Goal: Task Accomplishment & Management: Use online tool/utility

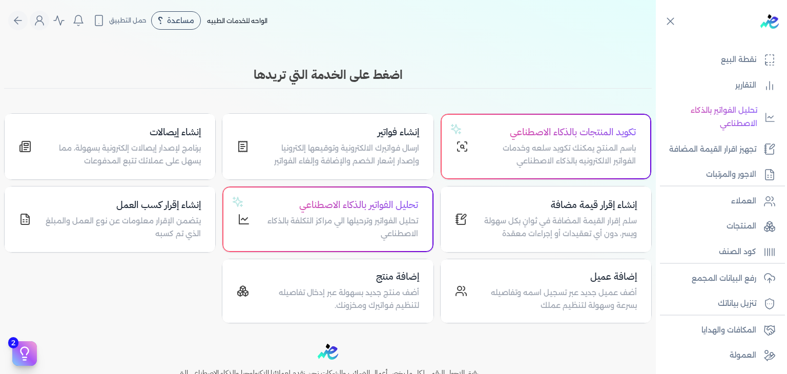
scroll to position [154, 0]
click at [34, 15] on div "مرحباً حسن أحمد [EMAIL_ADDRESS][PERSON_NAME][DOMAIN_NAME] الاشتراك المستخدمين ا…" at bounding box center [39, 20] width 19 height 19
click at [43, 20] on icon "Global" at bounding box center [39, 20] width 12 height 12
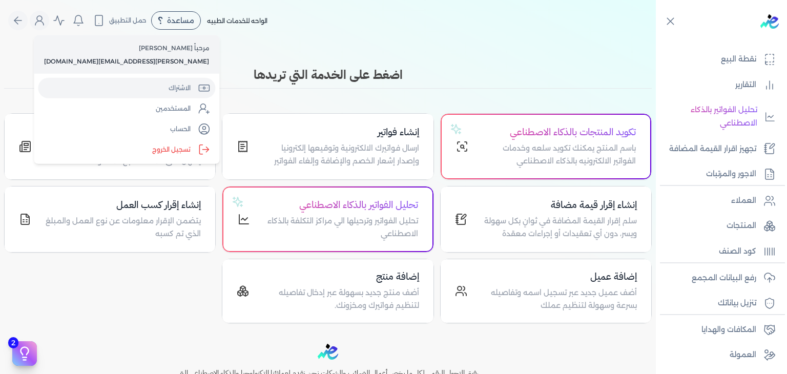
click at [92, 89] on link "الاشتراك" at bounding box center [126, 88] width 177 height 20
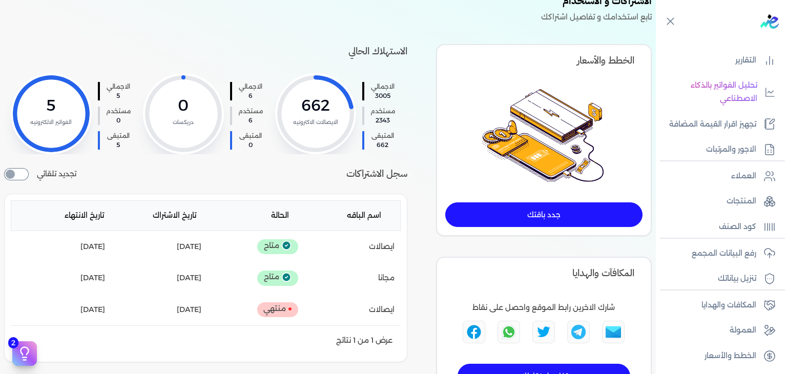
scroll to position [51, 0]
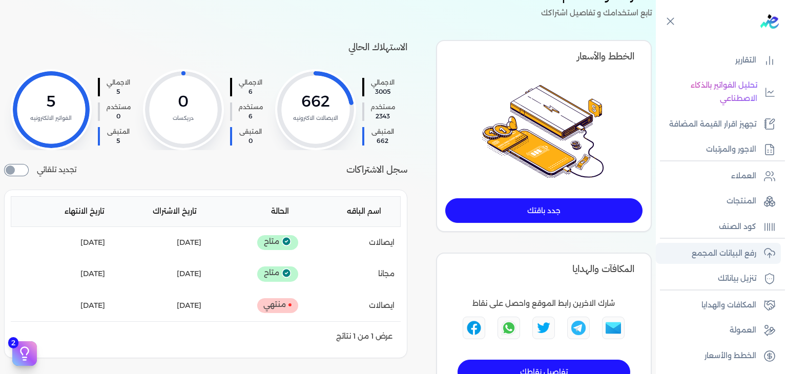
click at [713, 257] on p "رفع البيانات المجمع" at bounding box center [724, 253] width 65 height 13
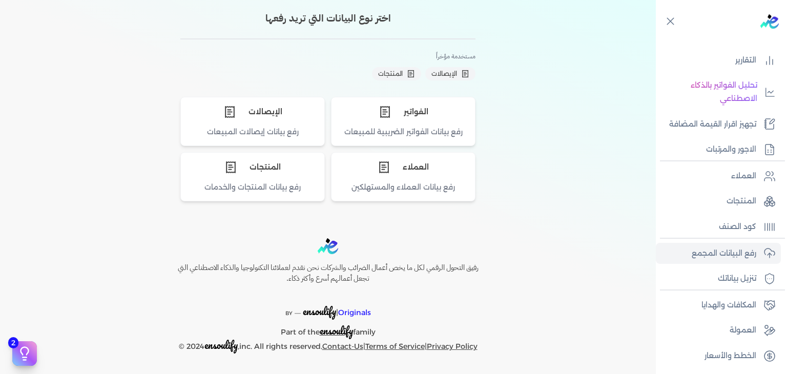
scroll to position [49, 0]
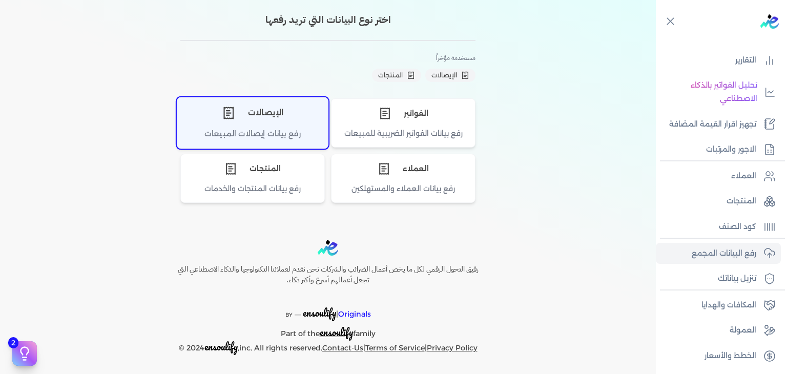
click at [255, 139] on div "رفع بيانات إيصالات المبيعات" at bounding box center [252, 138] width 151 height 20
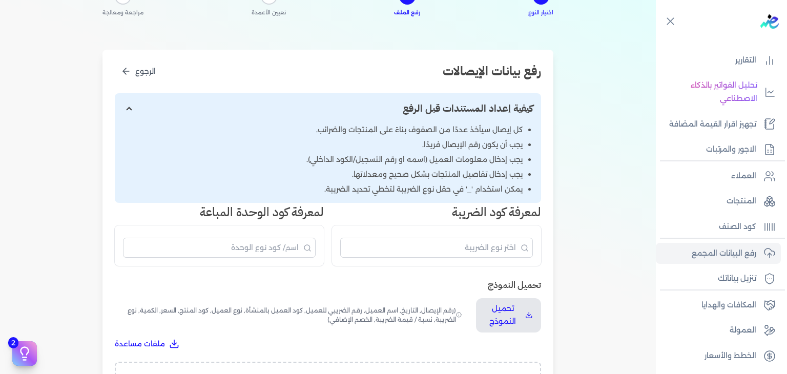
scroll to position [151, 0]
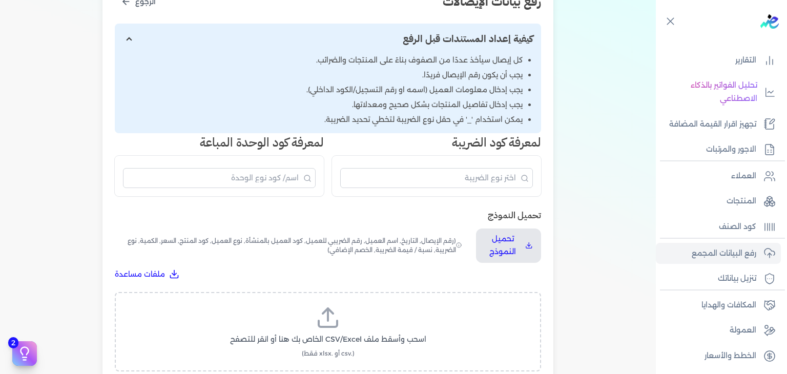
click at [300, 330] on label "اسحب وأسقط ملف CSV/Excel الخاص بك هنا أو انقر للتصفح (.csv أو .xlsx فقط)" at bounding box center [328, 331] width 400 height 53
click at [0, 0] on input "اسحب وأسقط ملف CSV/Excel الخاص بك هنا أو انقر للتصفح (.csv أو .xlsx فقط)" at bounding box center [0, 0] width 0 height 0
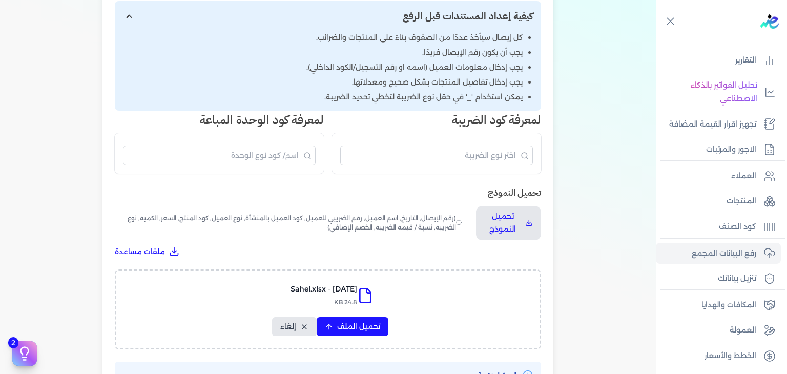
scroll to position [202, 0]
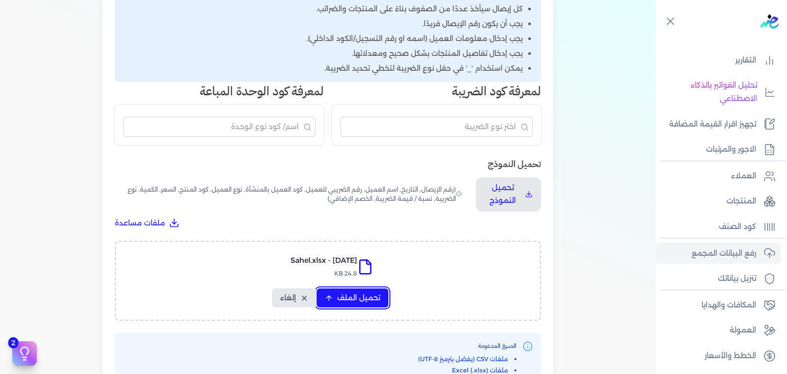
click at [362, 302] on span "تحميل الملف" at bounding box center [358, 297] width 43 height 11
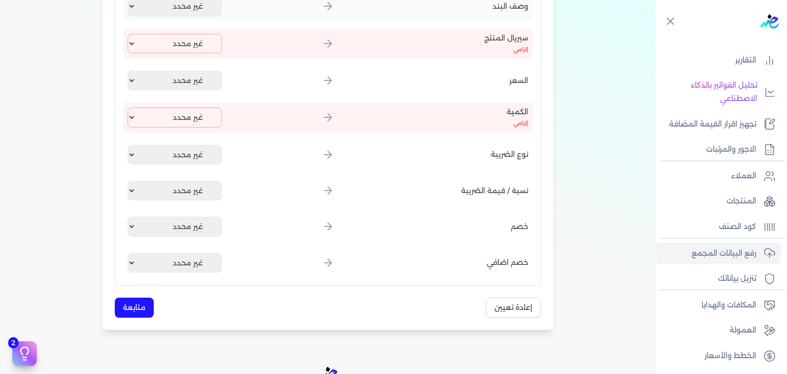
scroll to position [458, 0]
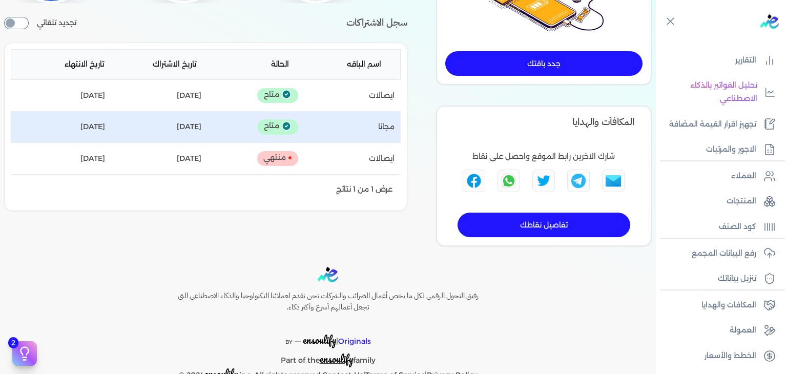
scroll to position [122, 0]
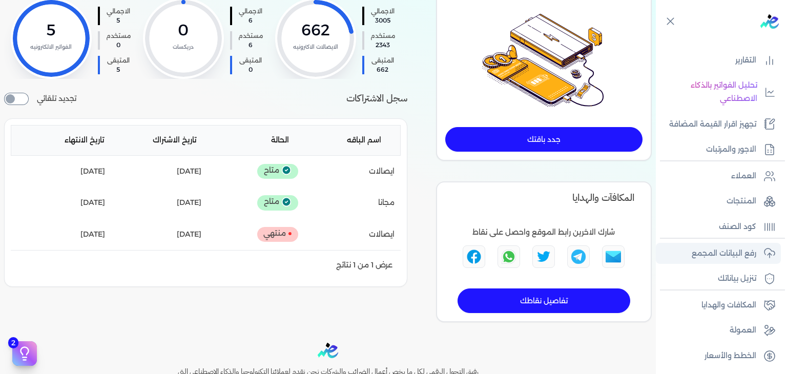
click at [720, 253] on p "رفع البيانات المجمع" at bounding box center [724, 253] width 65 height 13
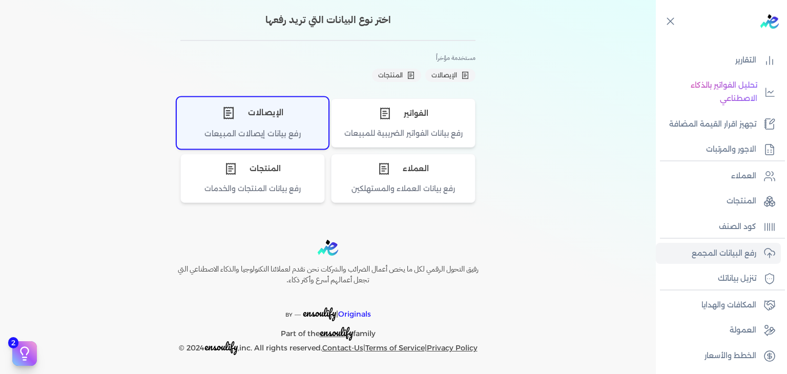
click at [272, 111] on div "الإيصالات" at bounding box center [252, 112] width 151 height 31
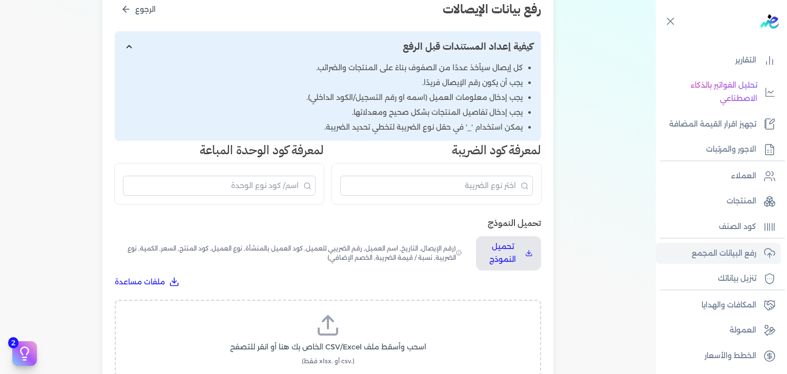
scroll to position [151, 0]
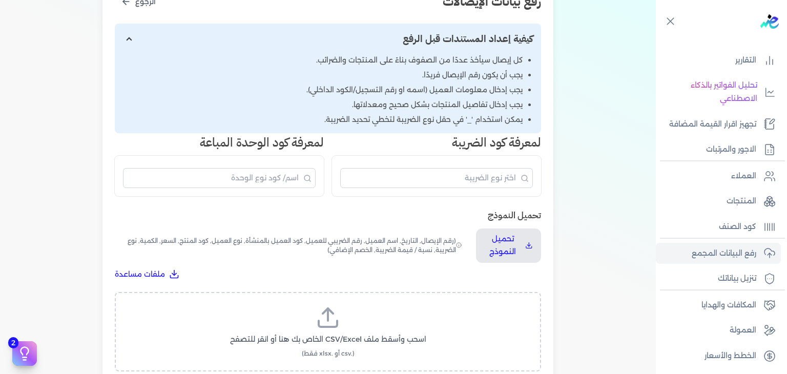
click at [341, 346] on label "اسحب وأسقط ملف CSV/Excel الخاص بك هنا أو انقر للتصفح (.csv أو .xlsx فقط)" at bounding box center [328, 331] width 400 height 53
click at [0, 0] on input "اسحب وأسقط ملف CSV/Excel الخاص بك هنا أو انقر للتصفح (.csv أو .xlsx فقط)" at bounding box center [0, 0] width 0 height 0
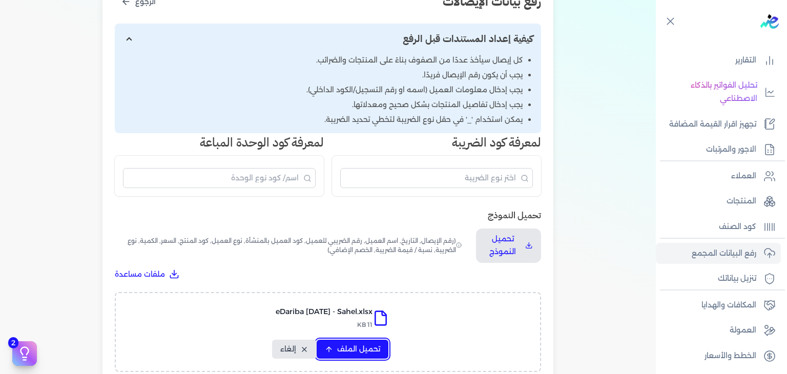
click at [386, 349] on button "تحميل الملف" at bounding box center [353, 349] width 72 height 19
select select "رقم الإيصال"
select select "أسم العميل"
select select "وصف البند"
select select "سيريال المنتج"
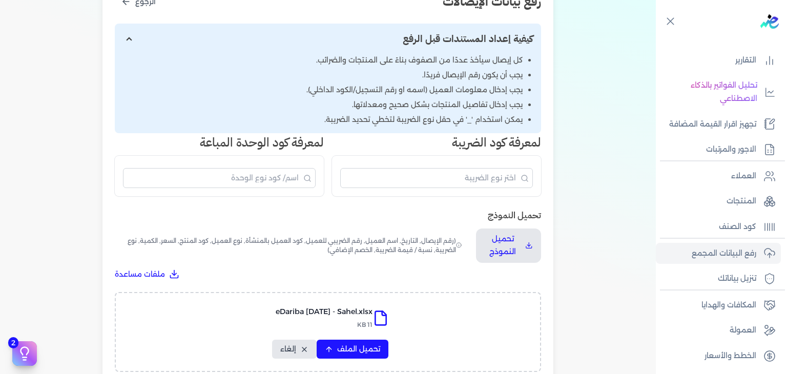
select select "السعر"
select select "الكمية"
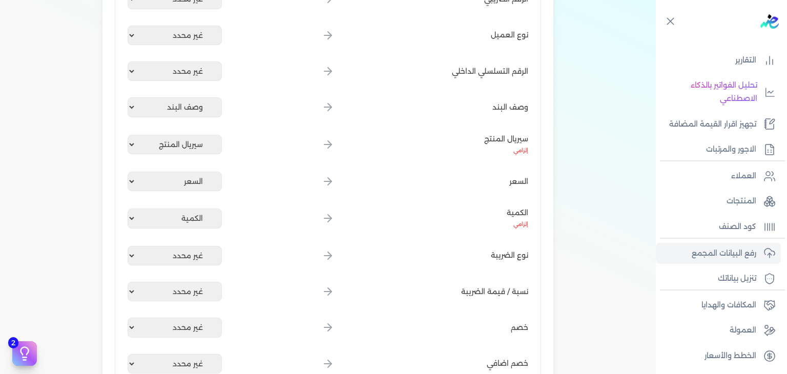
scroll to position [584, 0]
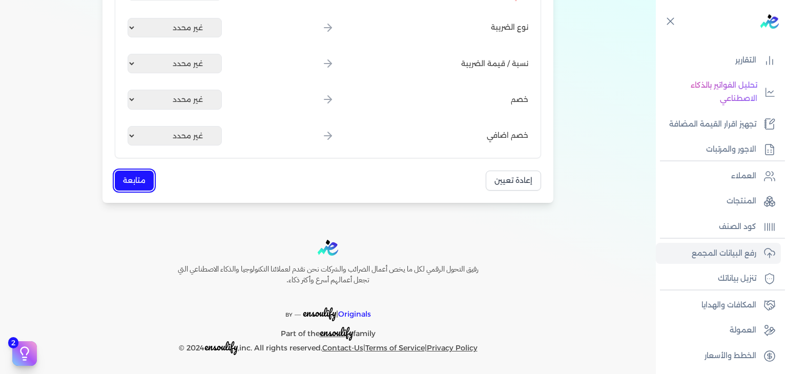
click at [148, 187] on button "متابعة" at bounding box center [134, 181] width 39 height 20
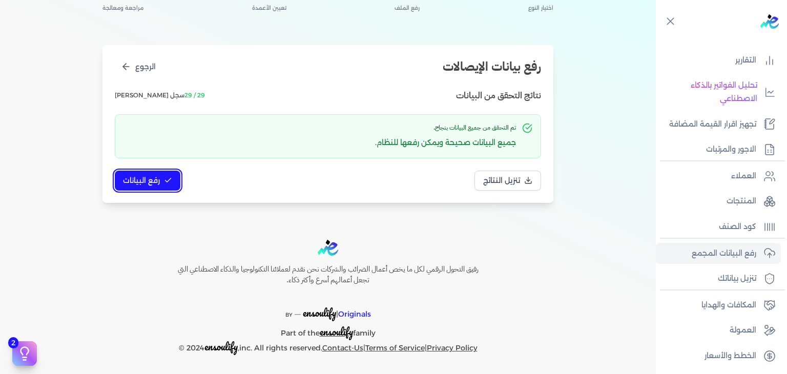
click at [145, 171] on button "رفع البيانات" at bounding box center [148, 181] width 66 height 20
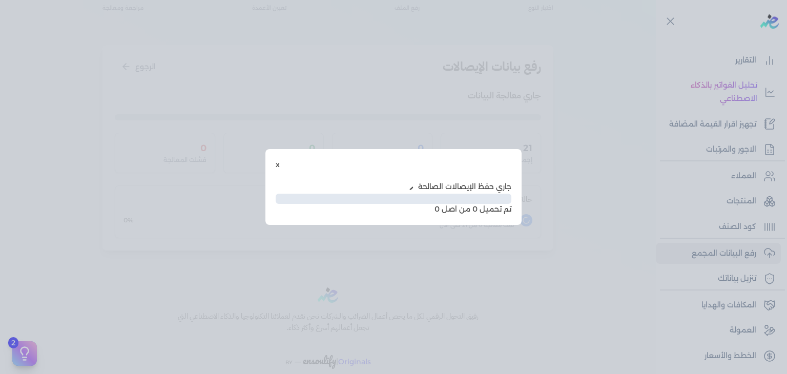
scroll to position [30, 0]
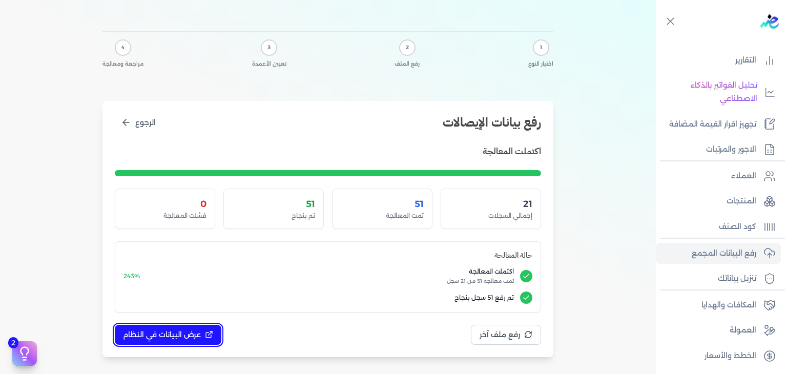
click at [162, 334] on span "عرض البيانات في النظام" at bounding box center [162, 334] width 78 height 11
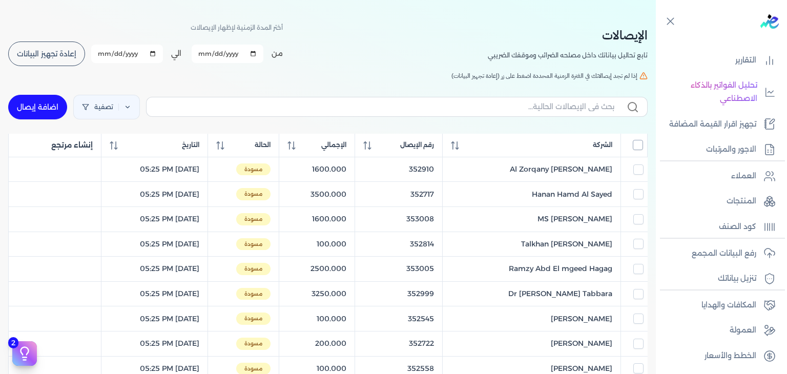
click at [633, 146] on input "All items unselected" at bounding box center [638, 145] width 10 height 10
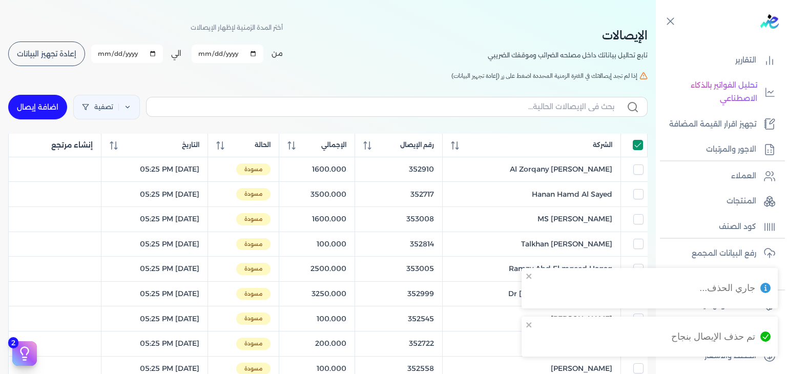
click at [636, 143] on input "All items selected" at bounding box center [638, 145] width 10 height 10
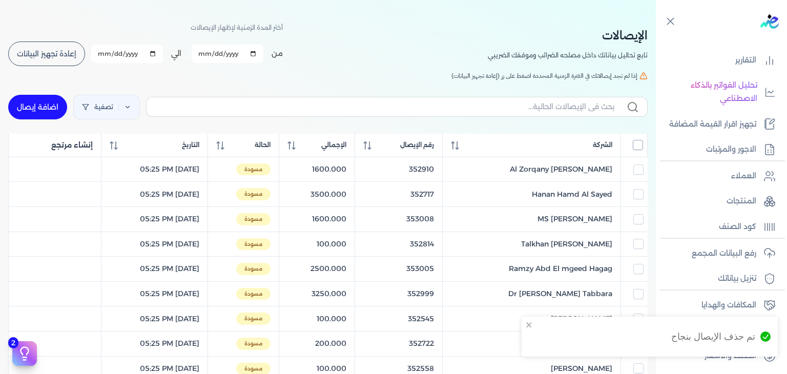
click at [636, 143] on input "All items unselected" at bounding box center [638, 145] width 10 height 10
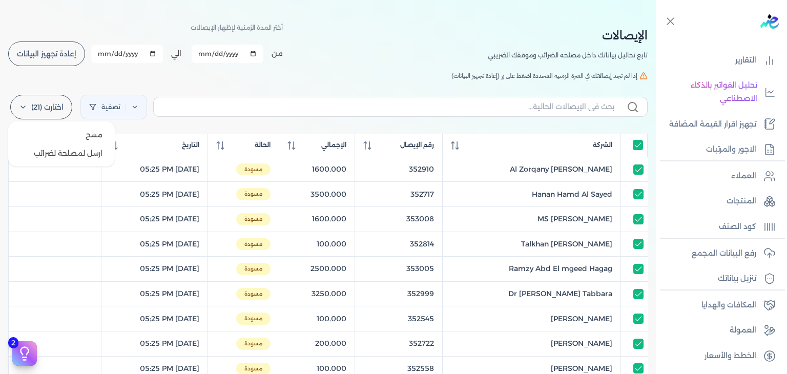
click at [46, 116] on label "اختارت (21)" at bounding box center [41, 107] width 62 height 25
click at [67, 150] on button "ارسل لمصلحة لضرائب" at bounding box center [61, 153] width 98 height 18
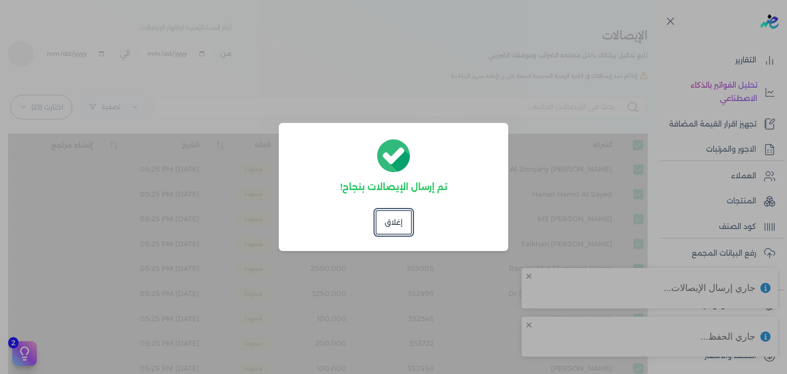
checkbox input "true"
